Goal: Transaction & Acquisition: Obtain resource

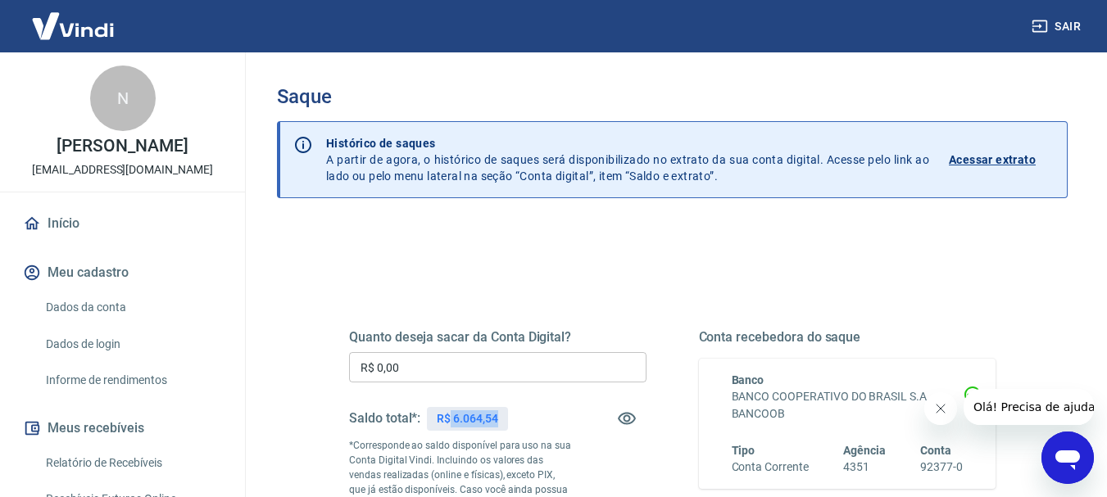
drag, startPoint x: 452, startPoint y: 416, endPoint x: 540, endPoint y: 416, distance: 88.5
click at [540, 416] on div "Saldo total*: R$ 6.064,54" at bounding box center [498, 418] width 298 height 39
copy p "6.064,54"
click at [452, 360] on input "R$ 0,00" at bounding box center [498, 367] width 298 height 30
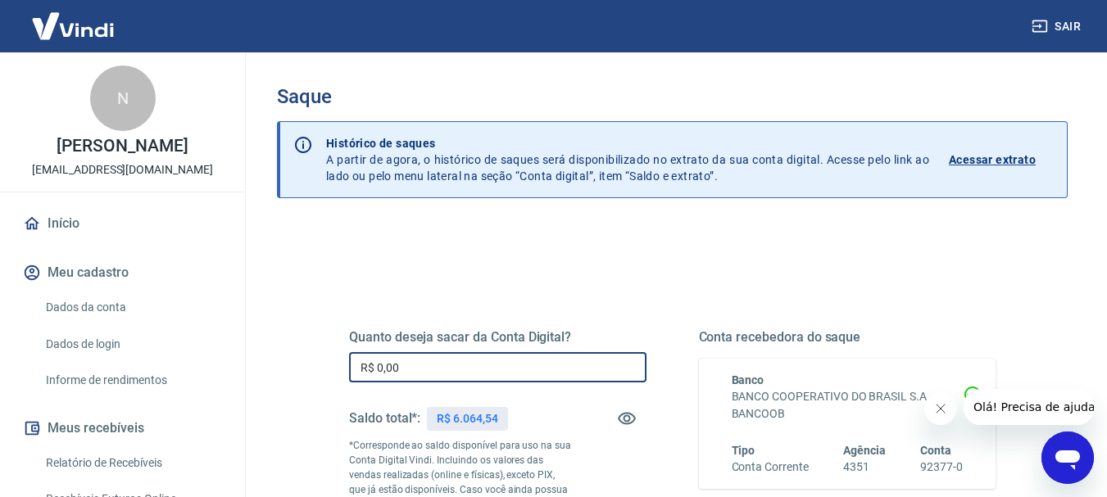
click at [452, 360] on input "R$ 0,00" at bounding box center [498, 367] width 298 height 30
click at [504, 368] on input "R$ 0,00" at bounding box center [498, 367] width 298 height 30
paste input "6.064,54"
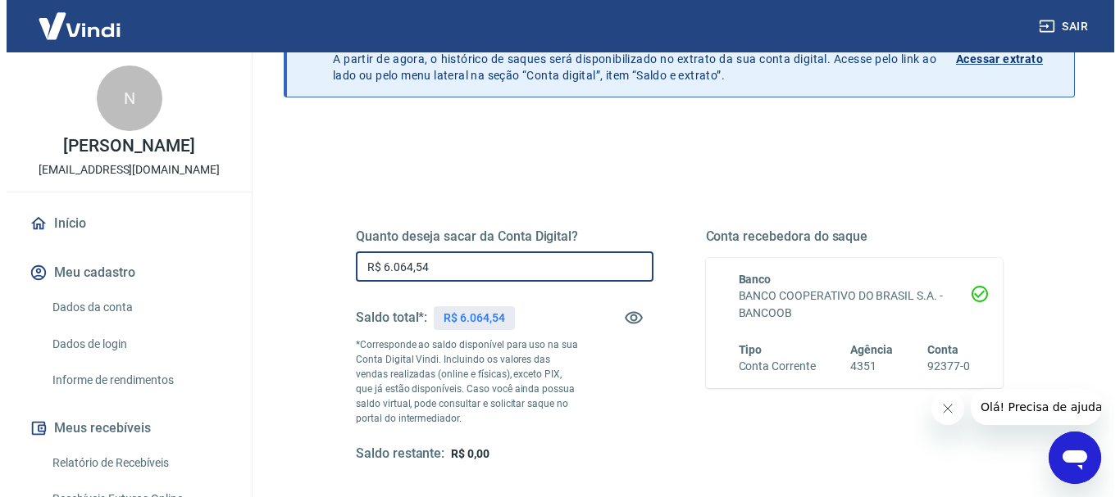
scroll to position [246, 0]
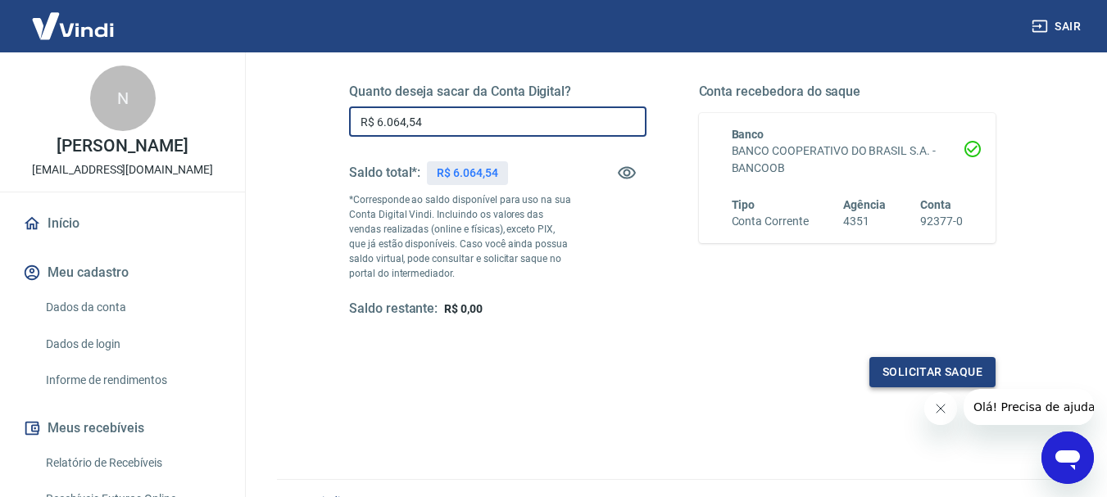
type input "R$ 6.064,54"
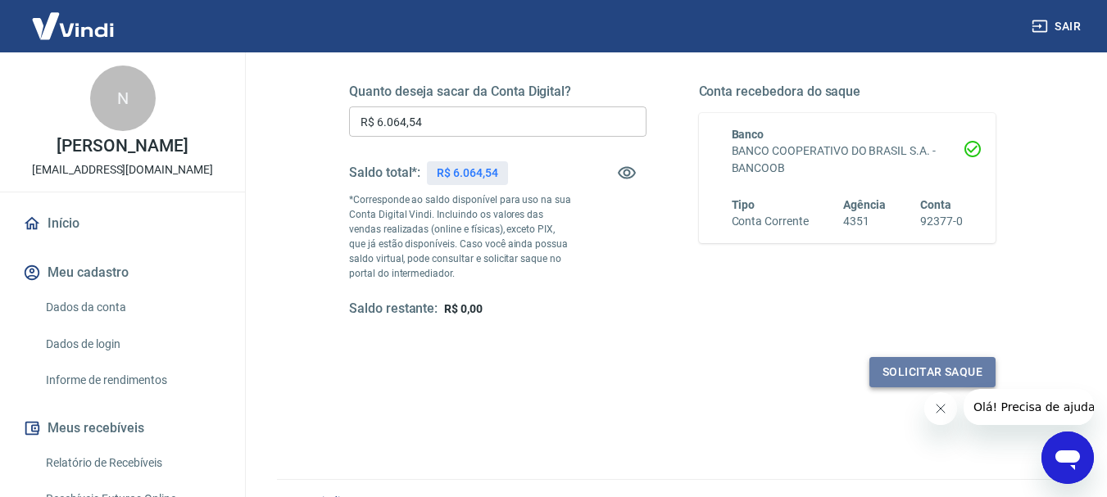
click at [943, 370] on button "Solicitar saque" at bounding box center [933, 372] width 126 height 30
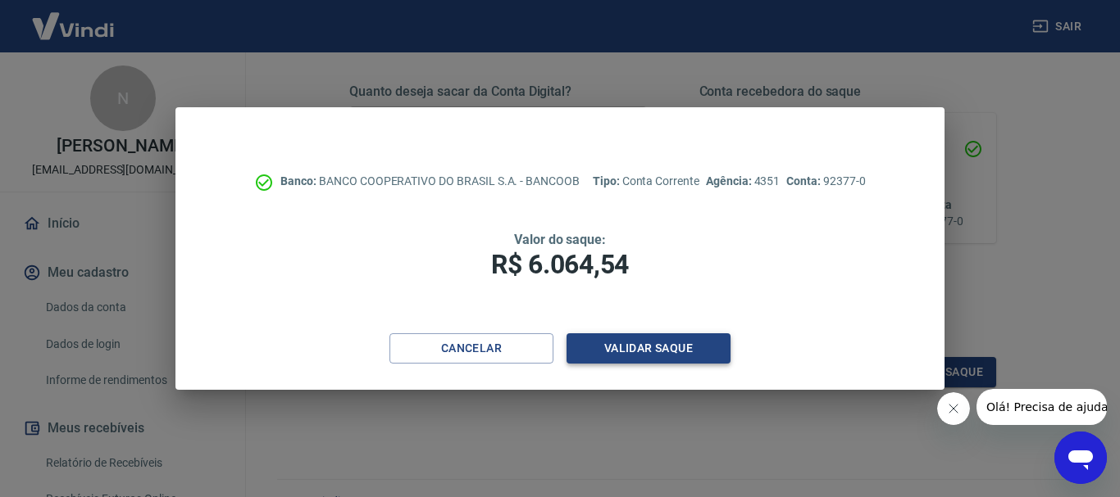
click at [657, 342] on button "Validar saque" at bounding box center [648, 349] width 164 height 30
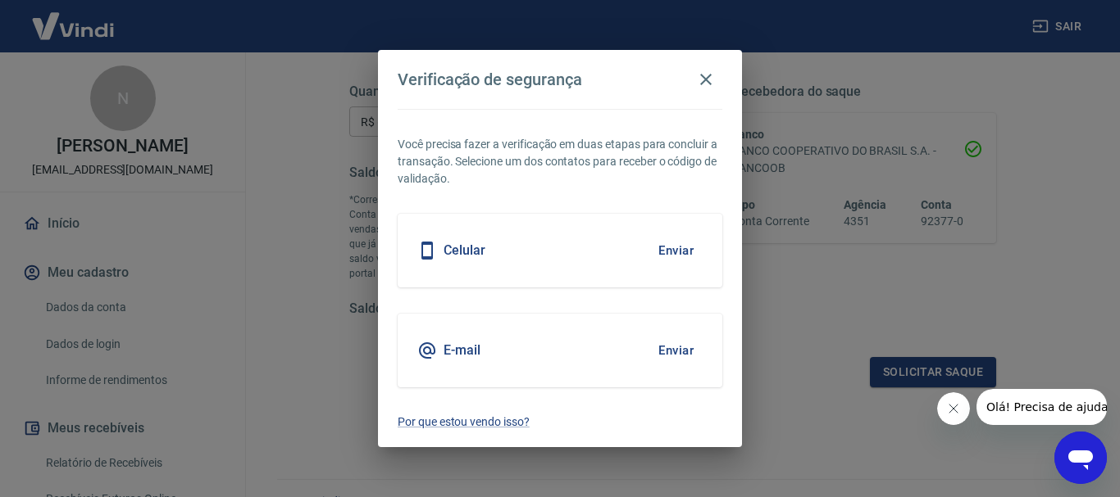
click at [684, 234] on button "Enviar" at bounding box center [675, 251] width 53 height 34
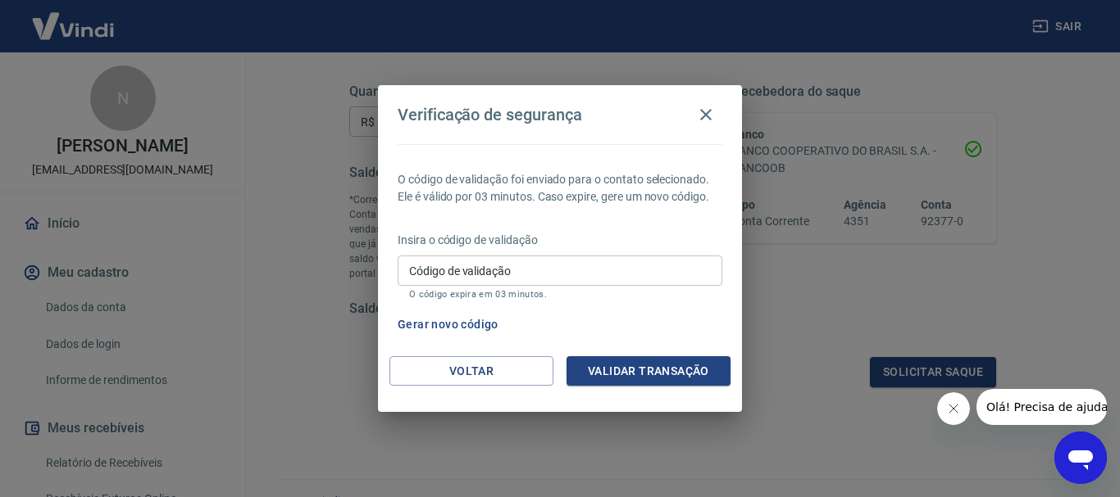
click at [655, 253] on div "Insira o código de validação Código de validação Código de validação O código e…" at bounding box center [559, 267] width 325 height 71
click at [655, 252] on div "Insira o código de validação Código de validação Código de validação O código e…" at bounding box center [559, 267] width 325 height 71
click at [652, 249] on div "Insira o código de validação Código de validação Código de validação O código e…" at bounding box center [559, 267] width 325 height 71
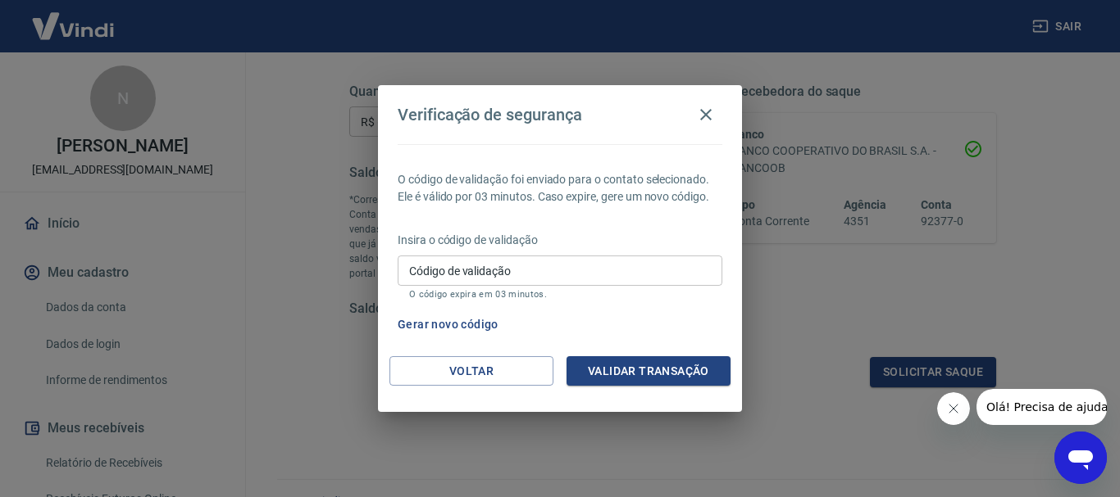
click at [640, 258] on input "Código de validação" at bounding box center [559, 271] width 325 height 30
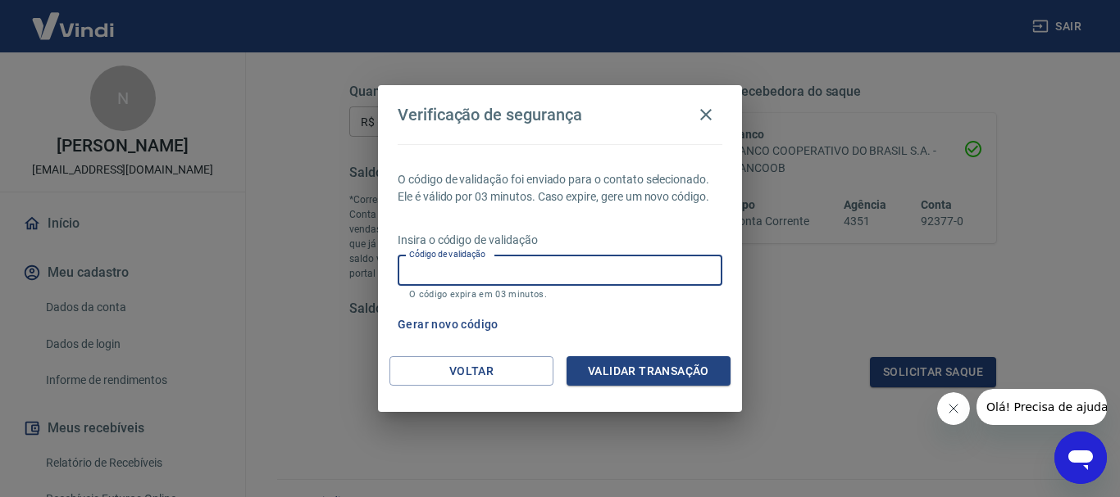
click at [640, 258] on input "Código de validação" at bounding box center [559, 271] width 325 height 30
click at [634, 260] on input "Código de validação" at bounding box center [559, 271] width 325 height 30
click at [634, 261] on input "Código de validação" at bounding box center [559, 271] width 325 height 30
click at [699, 338] on div "Gerar novo código" at bounding box center [556, 325] width 331 height 30
click at [611, 261] on input "Código de validação" at bounding box center [559, 271] width 325 height 30
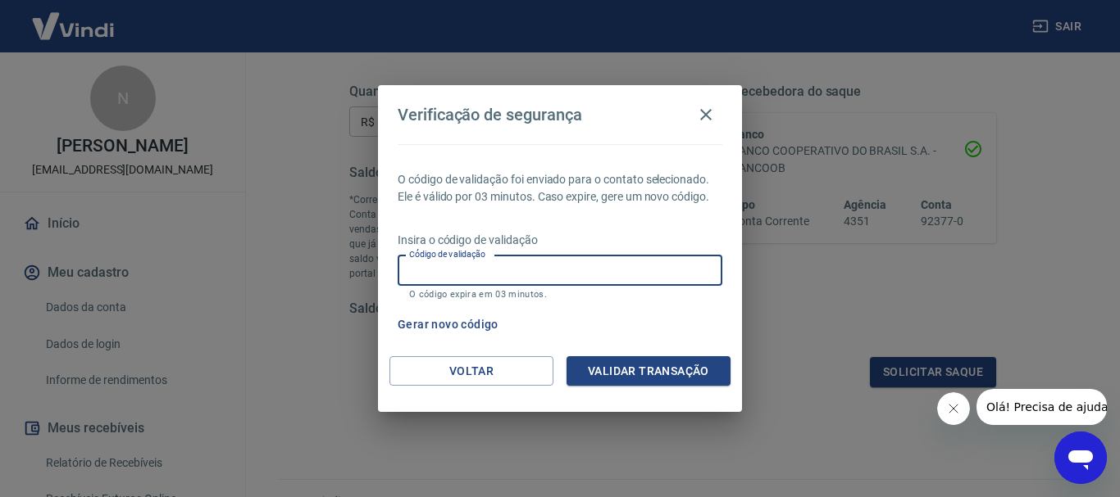
click at [611, 261] on input "Código de validação" at bounding box center [559, 271] width 325 height 30
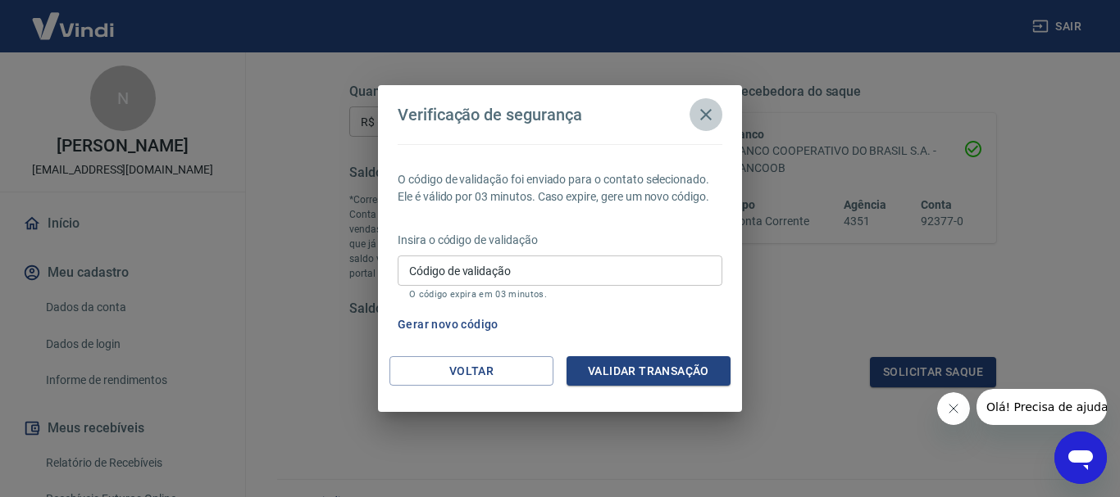
click at [718, 114] on button "button" at bounding box center [705, 114] width 33 height 33
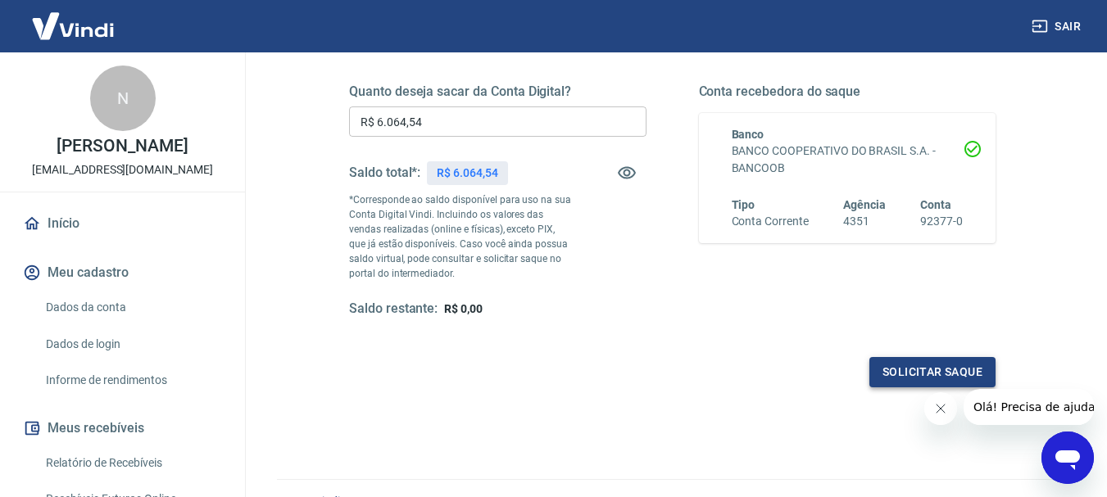
click at [944, 373] on button "Solicitar saque" at bounding box center [933, 372] width 126 height 30
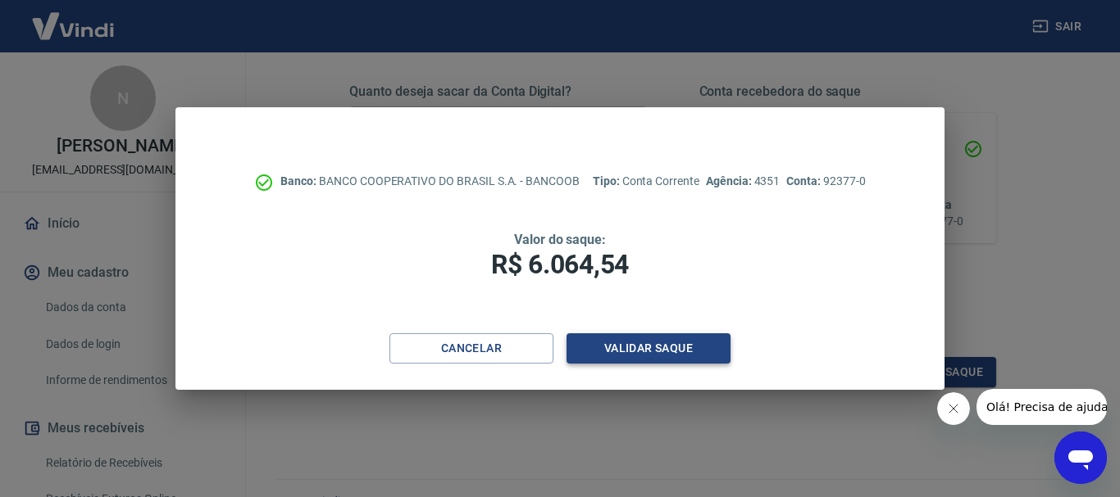
click at [651, 351] on button "Validar saque" at bounding box center [648, 349] width 164 height 30
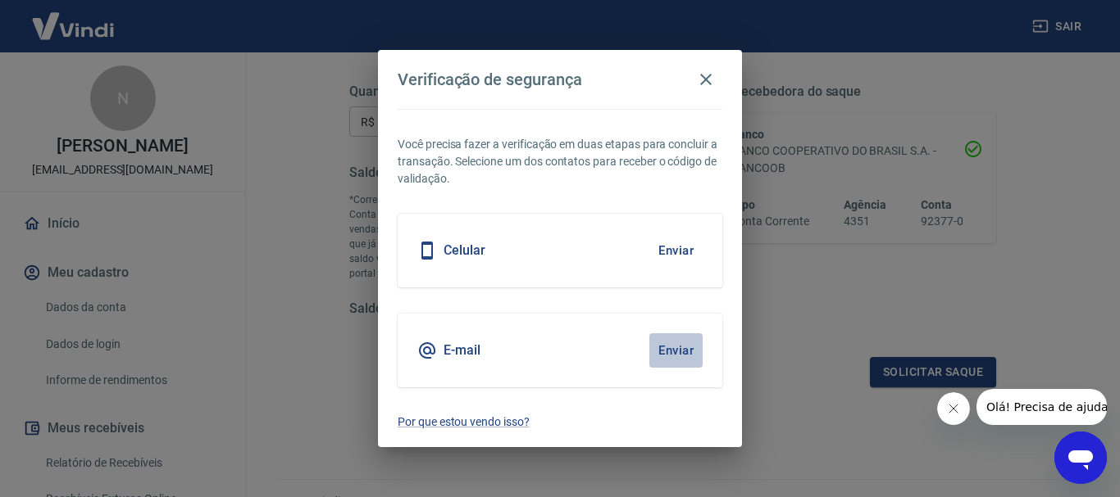
click at [669, 344] on button "Enviar" at bounding box center [675, 351] width 53 height 34
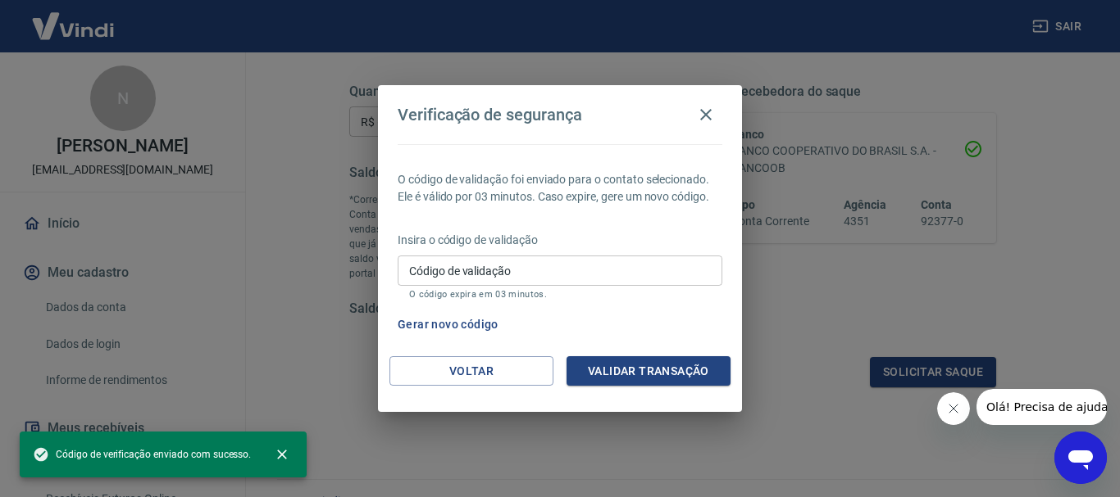
drag, startPoint x: 478, startPoint y: 242, endPoint x: 509, endPoint y: 273, distance: 44.0
click at [479, 248] on div "Insira o código de validação Código de validação Código de validação O código e…" at bounding box center [559, 267] width 325 height 71
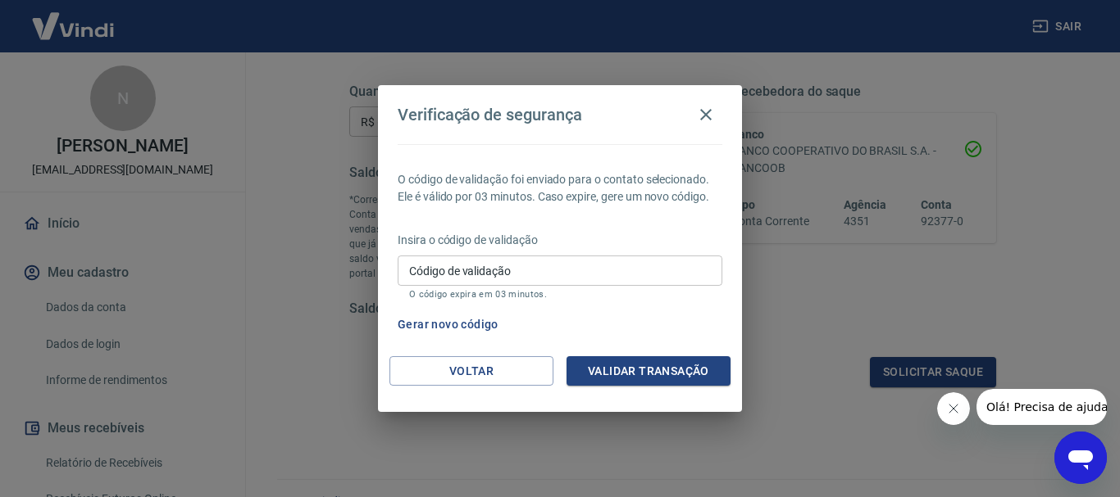
click at [515, 275] on input "Código de validação" at bounding box center [559, 271] width 325 height 30
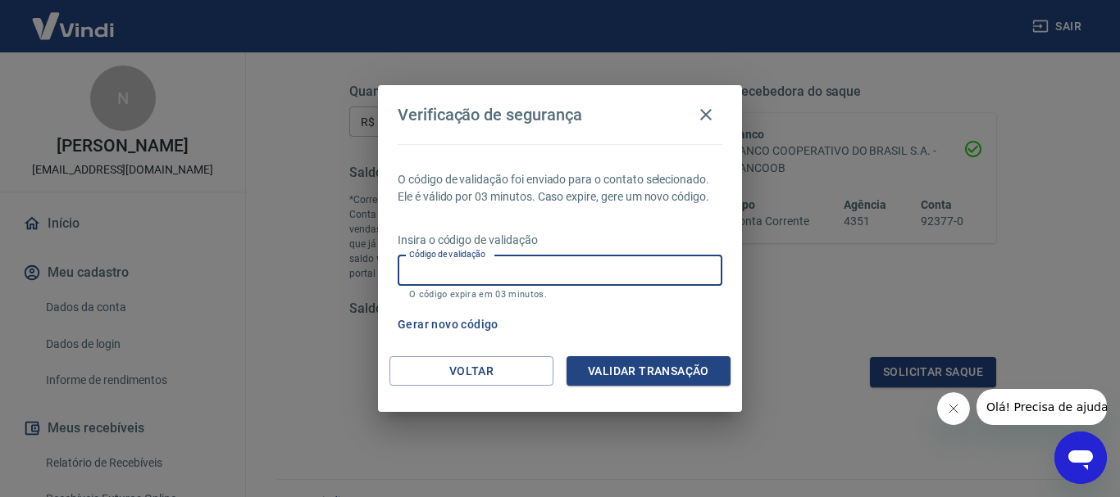
paste input "998217"
type input "998217"
click at [667, 362] on button "Validar transação" at bounding box center [648, 372] width 164 height 30
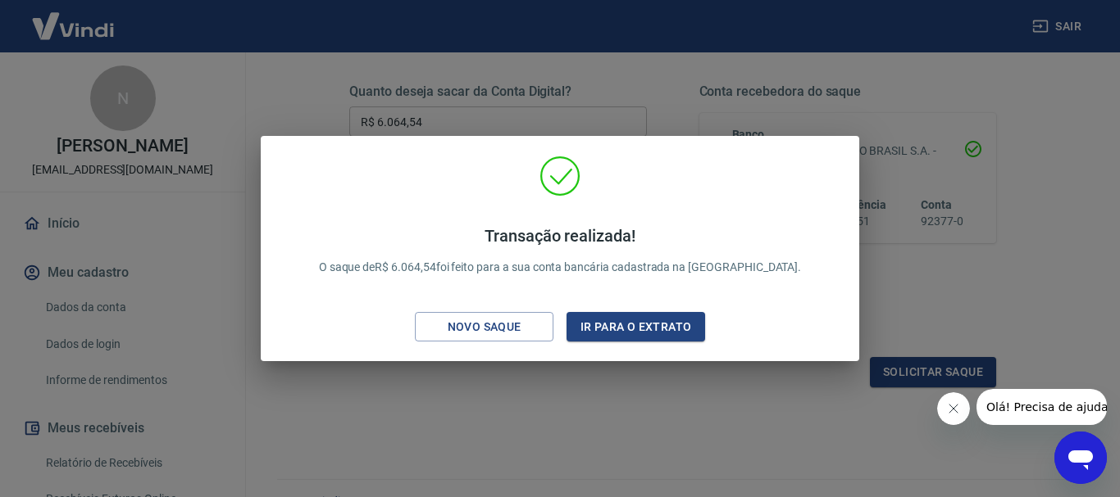
click at [930, 95] on div "Transação realizada! O saque de R$ 6.064,54 foi feito para a sua conta bancária…" at bounding box center [560, 248] width 1120 height 497
